Goal: Task Accomplishment & Management: Use online tool/utility

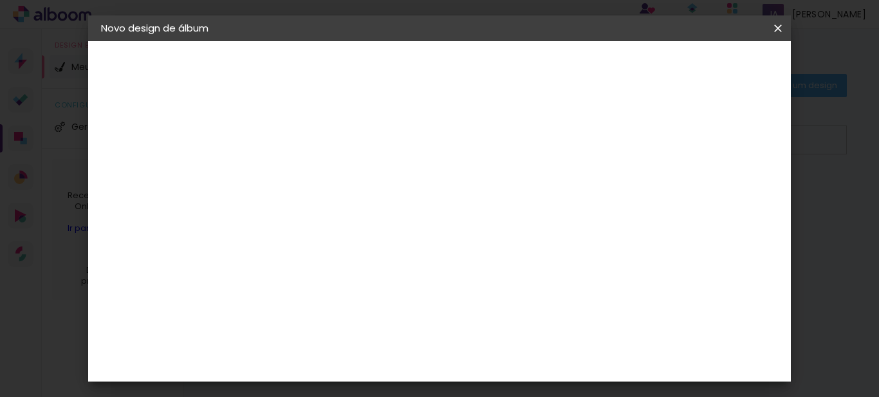
drag, startPoint x: 779, startPoint y: 28, endPoint x: 488, endPoint y: 46, distance: 292.1
click at [0, 0] on iron-icon at bounding box center [0, 0] width 0 height 0
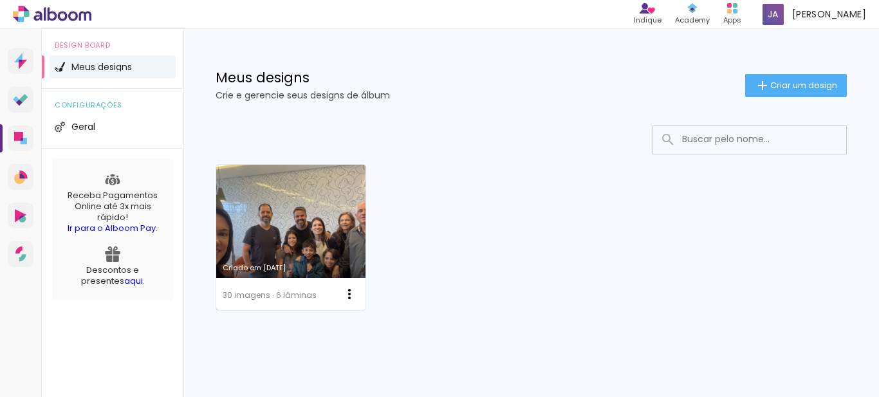
click at [317, 228] on link "Criado em [DATE]" at bounding box center [290, 237] width 149 height 145
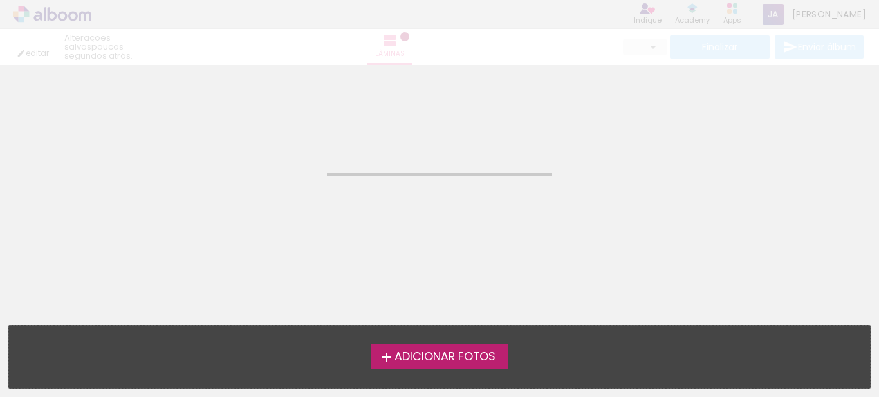
click at [317, 228] on neon-animated-pages "Confirmar Cancelar" at bounding box center [439, 231] width 879 height 332
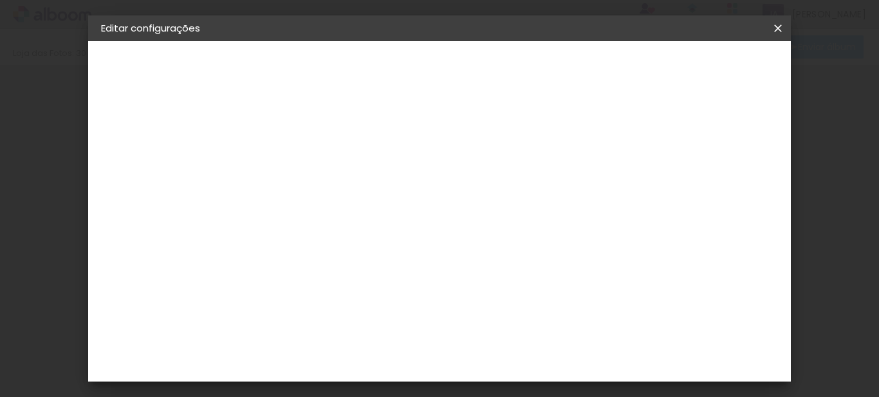
click at [781, 26] on iron-icon at bounding box center [777, 28] width 15 height 13
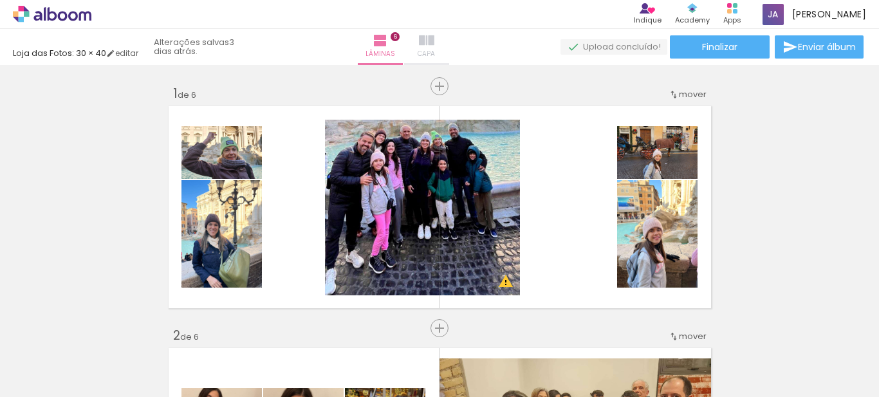
click at [434, 37] on iron-icon at bounding box center [426, 40] width 15 height 15
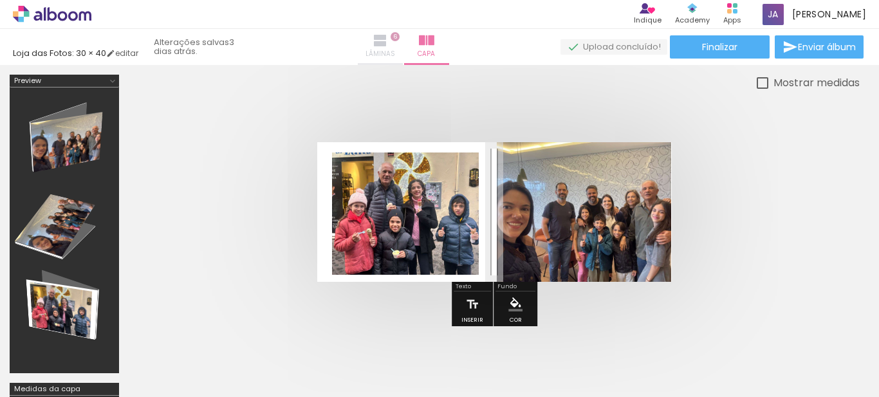
click at [388, 39] on iron-icon at bounding box center [380, 40] width 15 height 15
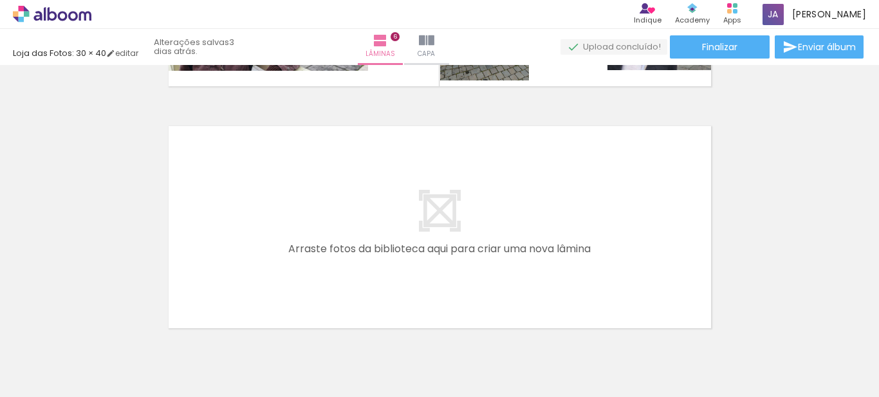
scroll to position [1428, 0]
